Goal: Navigation & Orientation: Find specific page/section

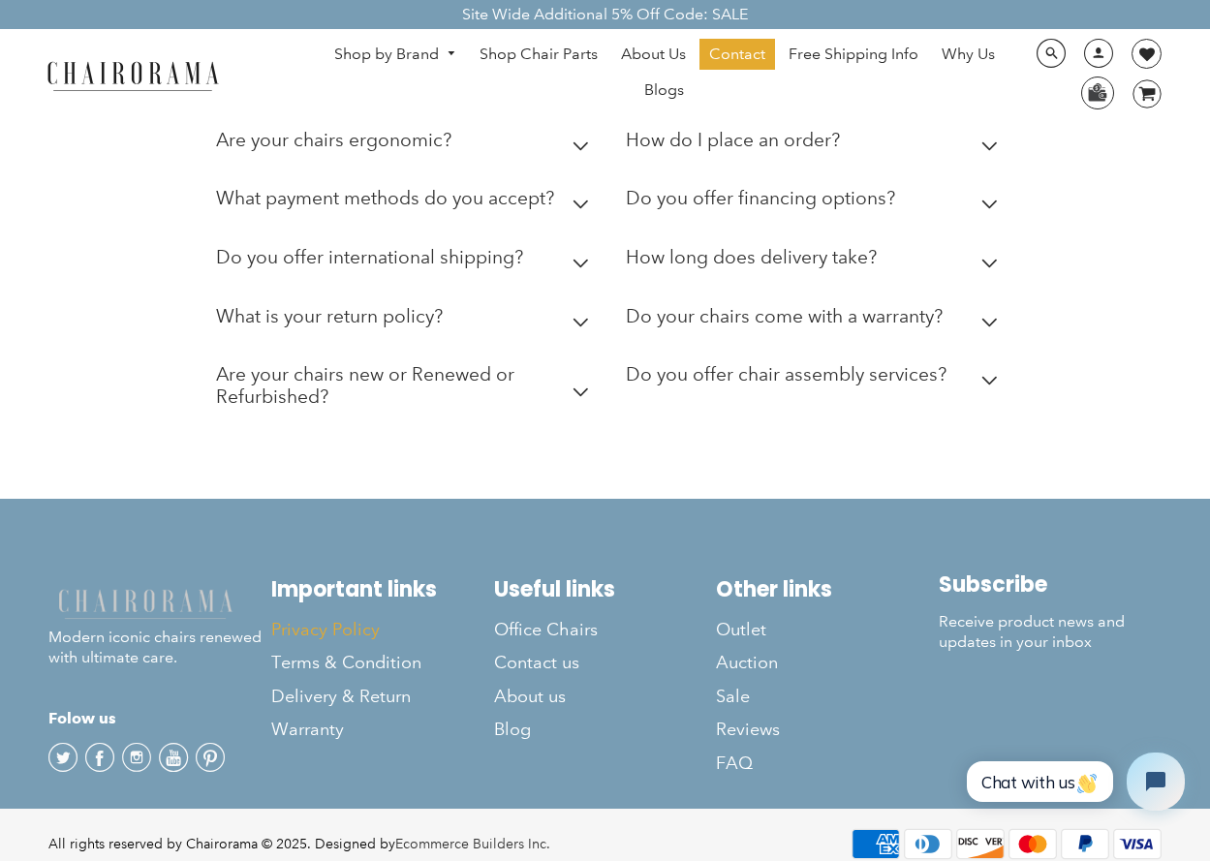
scroll to position [5194, 0]
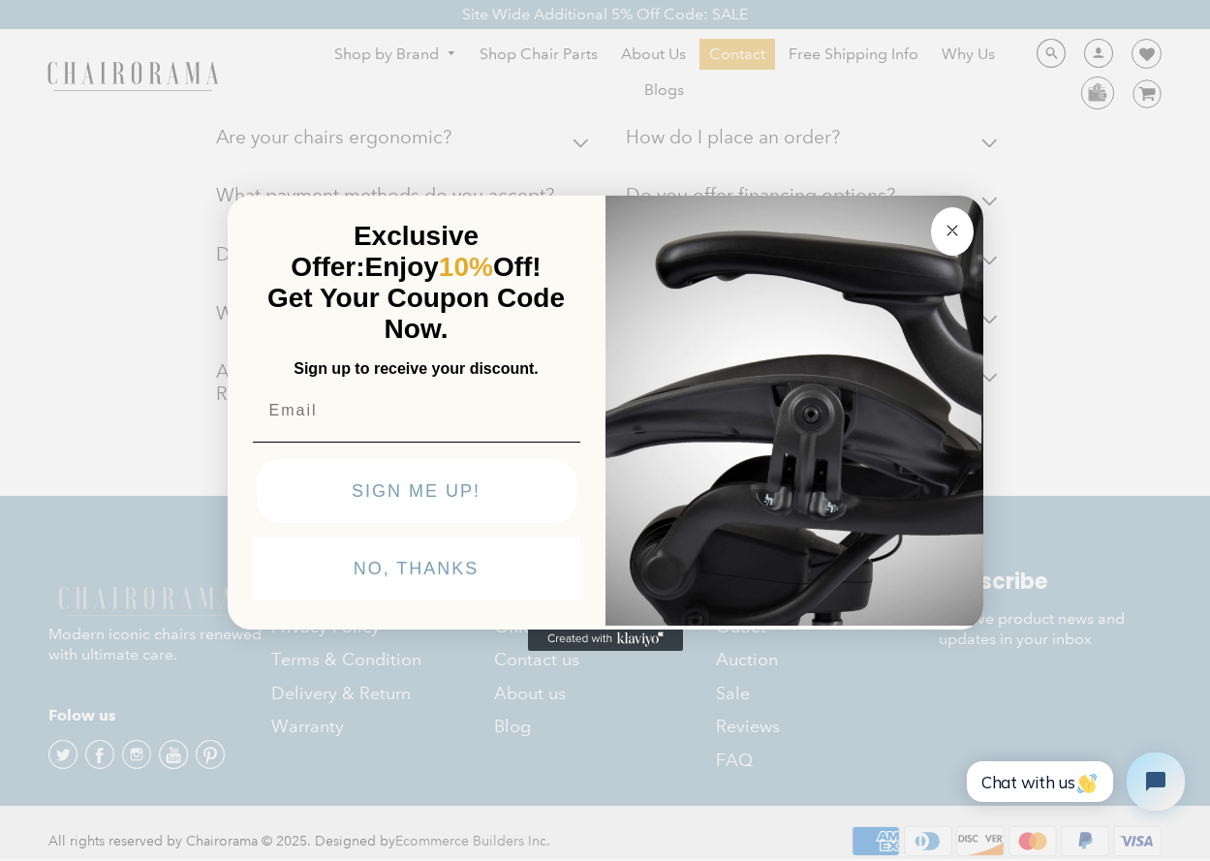
click at [961, 230] on circle "Close dialog" at bounding box center [952, 230] width 22 height 22
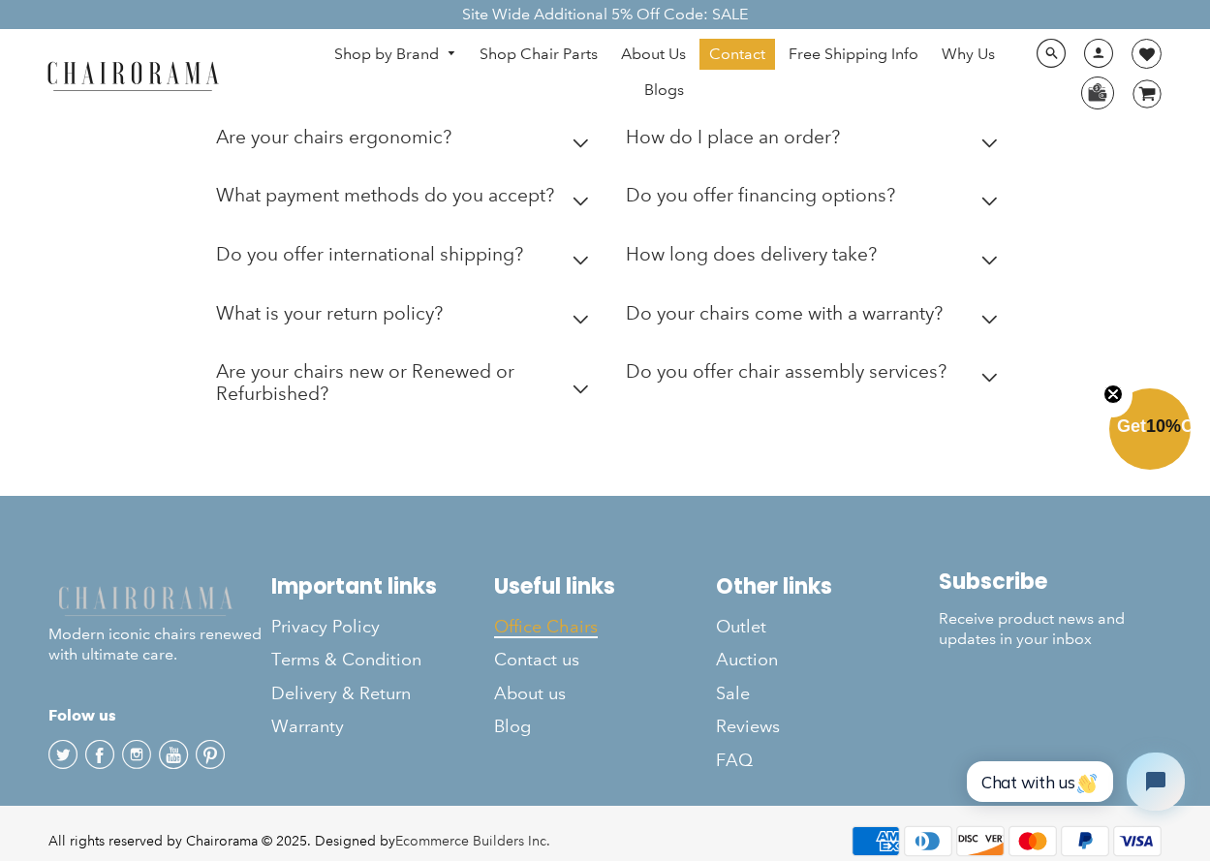
click at [556, 616] on span "Office Chairs" at bounding box center [546, 627] width 104 height 22
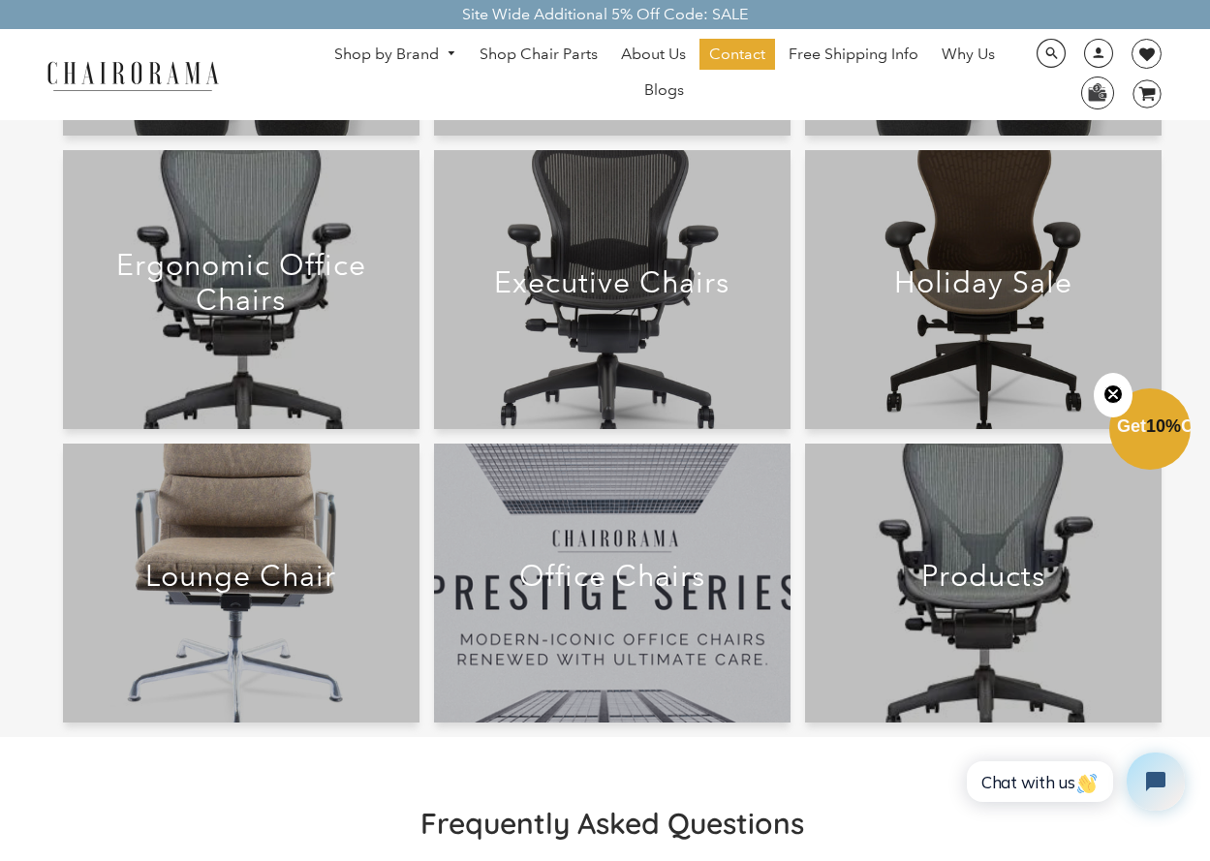
scroll to position [105, 0]
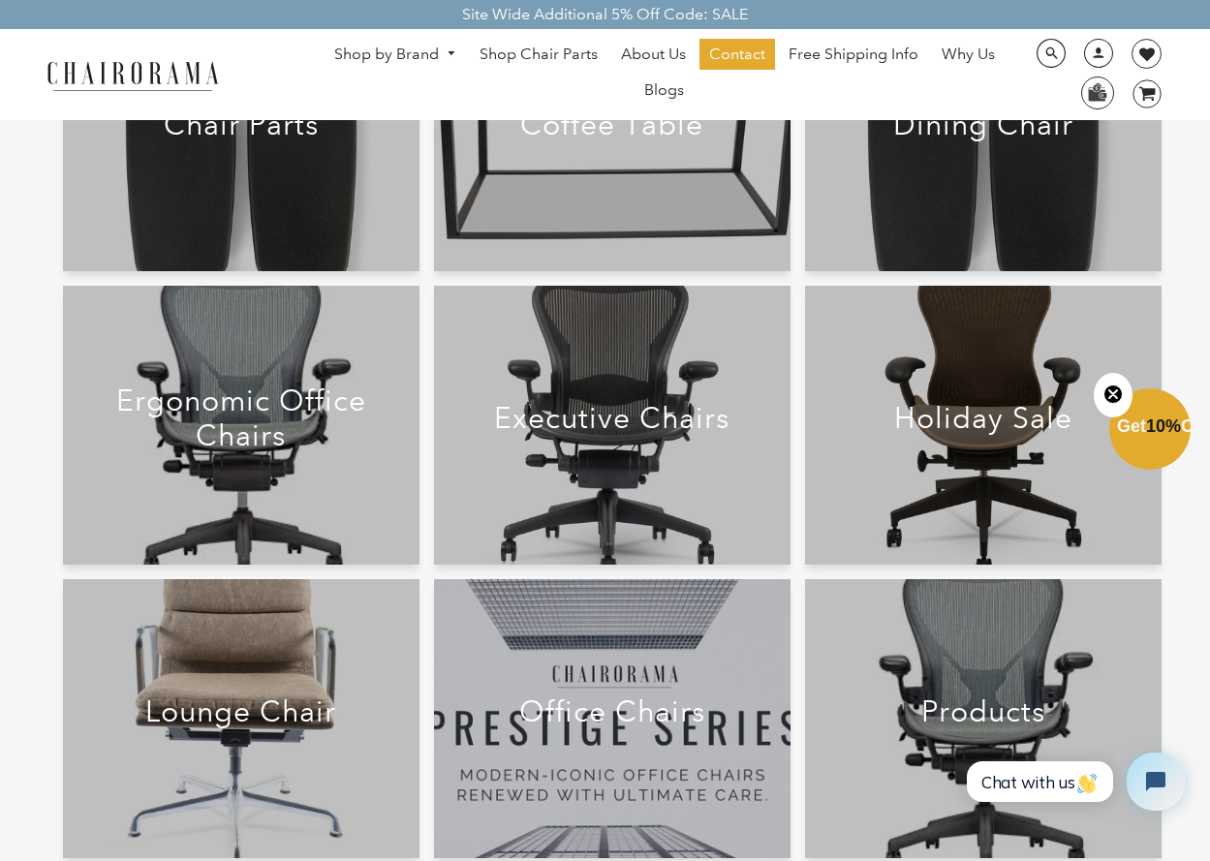
click at [579, 476] on div at bounding box center [612, 425] width 356 height 279
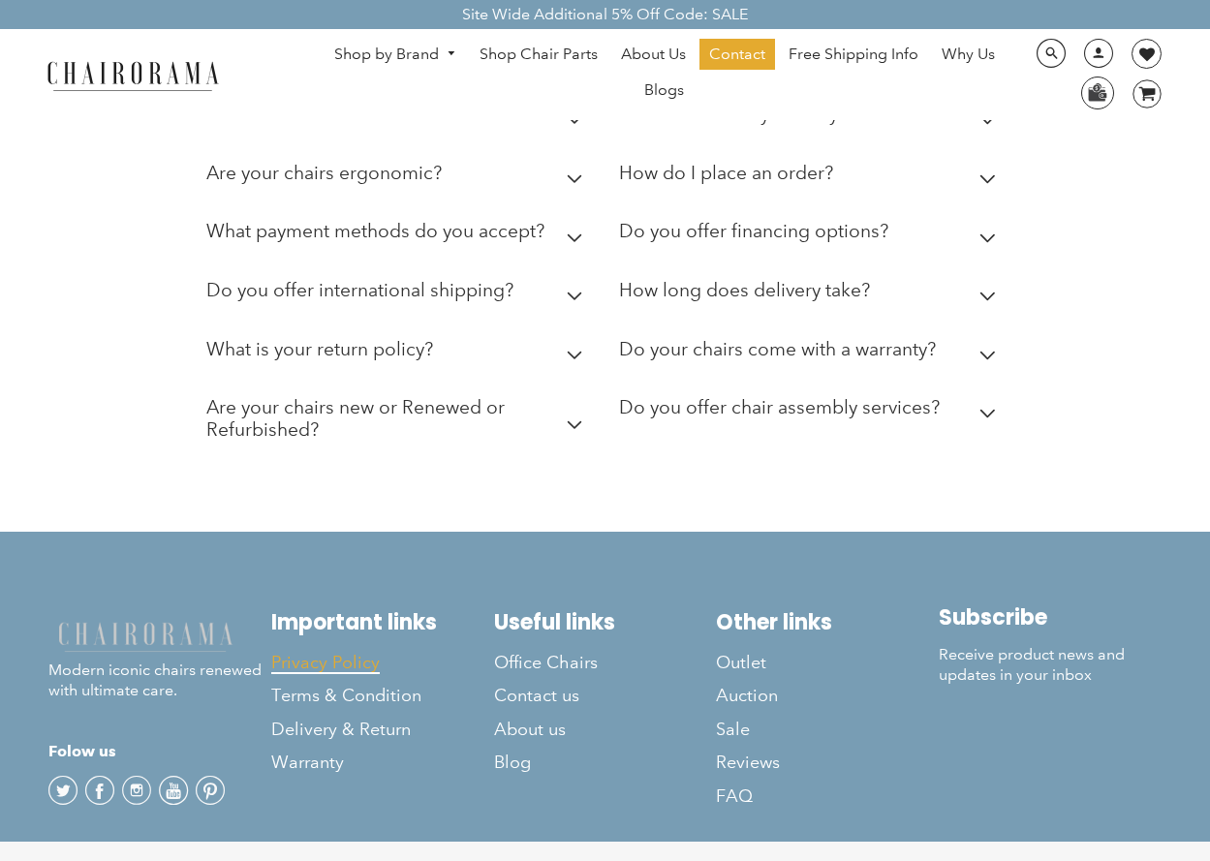
click at [338, 652] on span "Privacy Policy" at bounding box center [325, 663] width 108 height 22
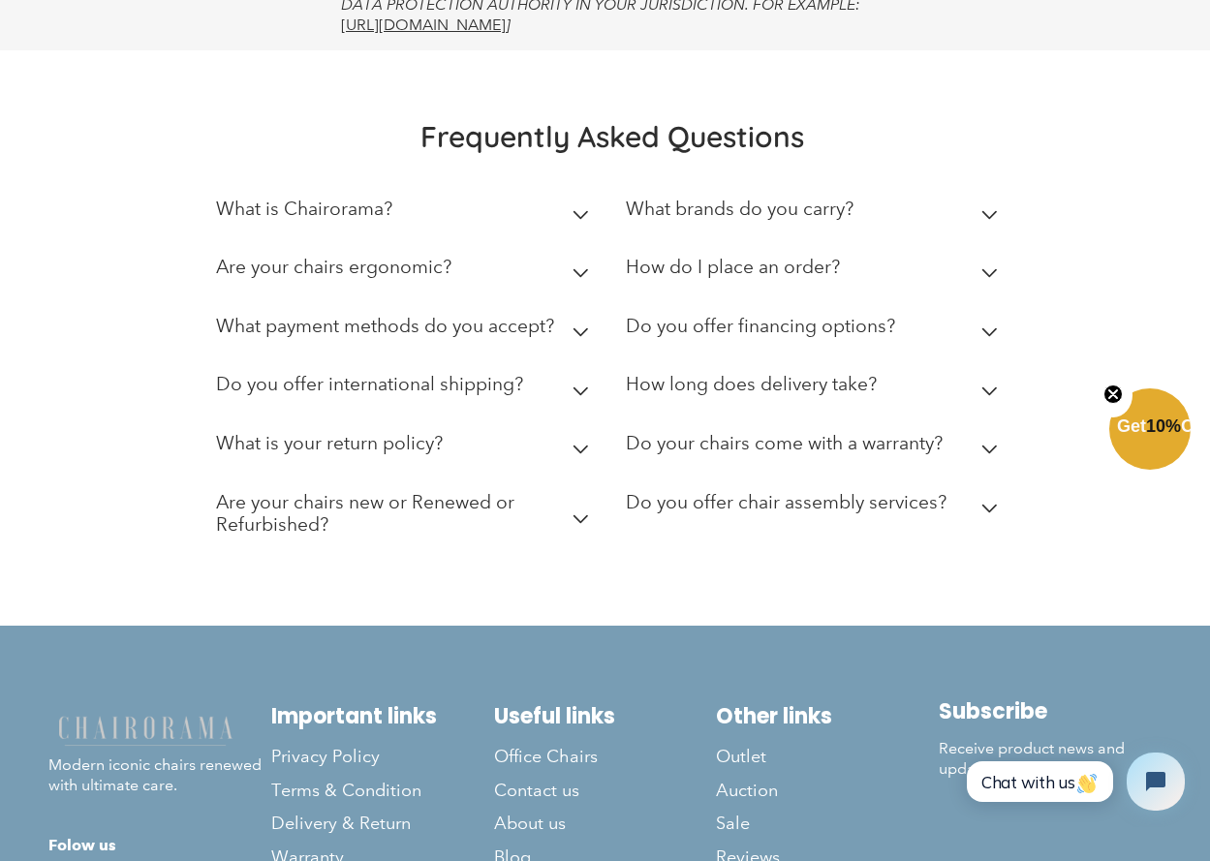
scroll to position [8219, 0]
